Goal: Share content: Share content

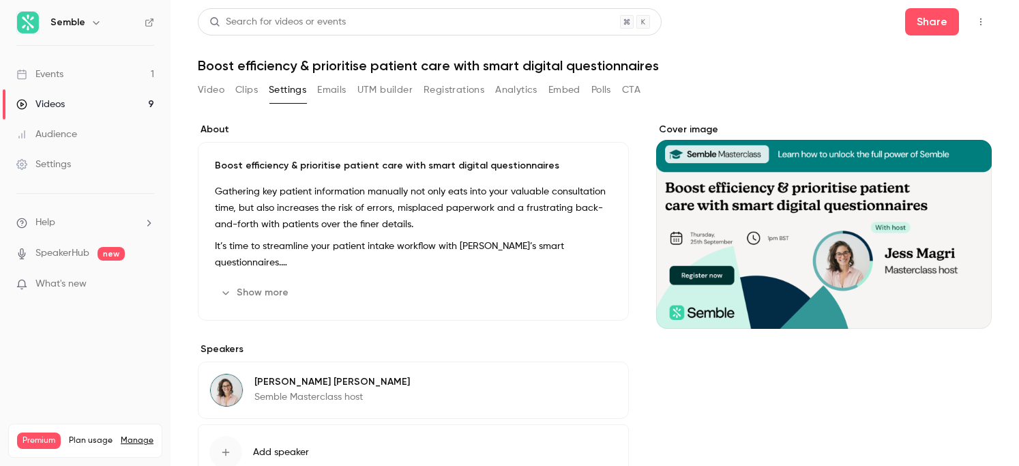
click at [465, 90] on button "Registrations" at bounding box center [453, 90] width 61 height 22
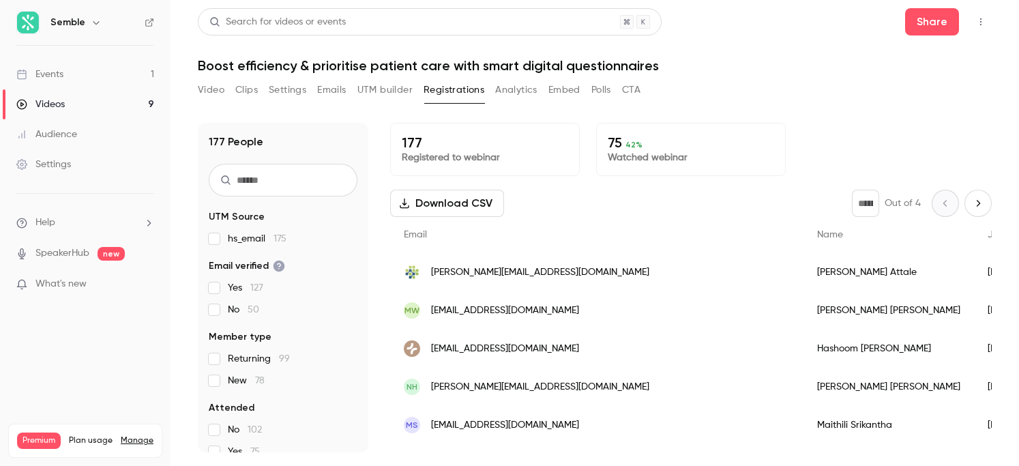
click at [74, 74] on link "Events 1" at bounding box center [85, 74] width 170 height 30
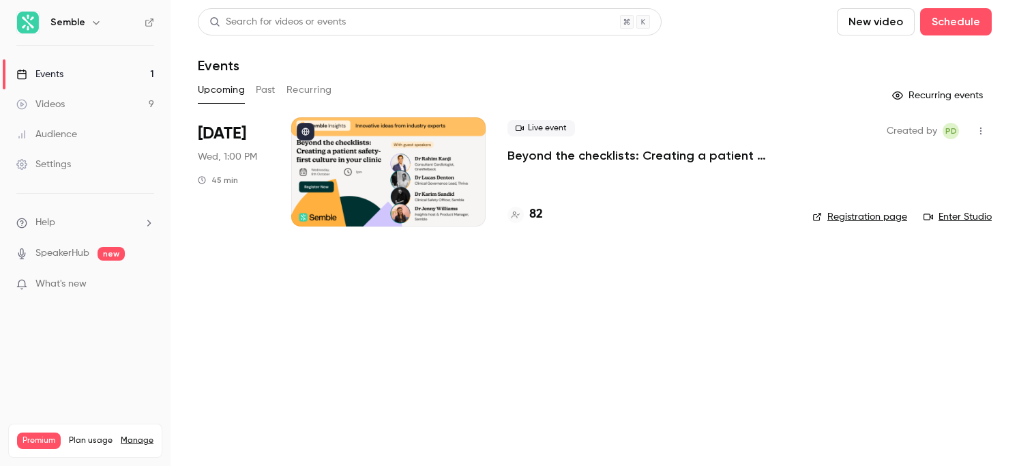
click at [624, 151] on p "Beyond the checklists: Creating a patient safety-first culture in your clinic" at bounding box center [648, 155] width 283 height 16
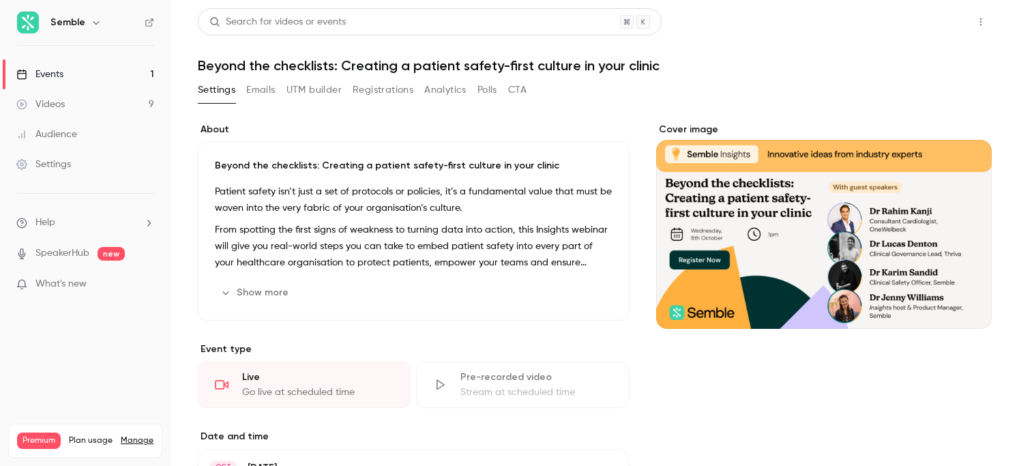
click at [935, 31] on button "Share" at bounding box center [932, 21] width 54 height 27
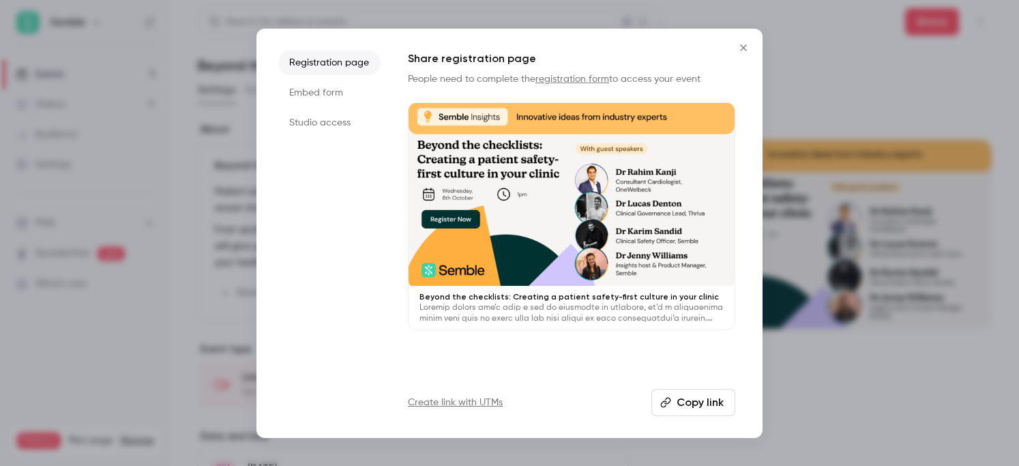
click at [693, 400] on button "Copy link" at bounding box center [693, 402] width 84 height 27
click at [740, 45] on icon "Close" at bounding box center [743, 47] width 6 height 6
